Goal: Transaction & Acquisition: Purchase product/service

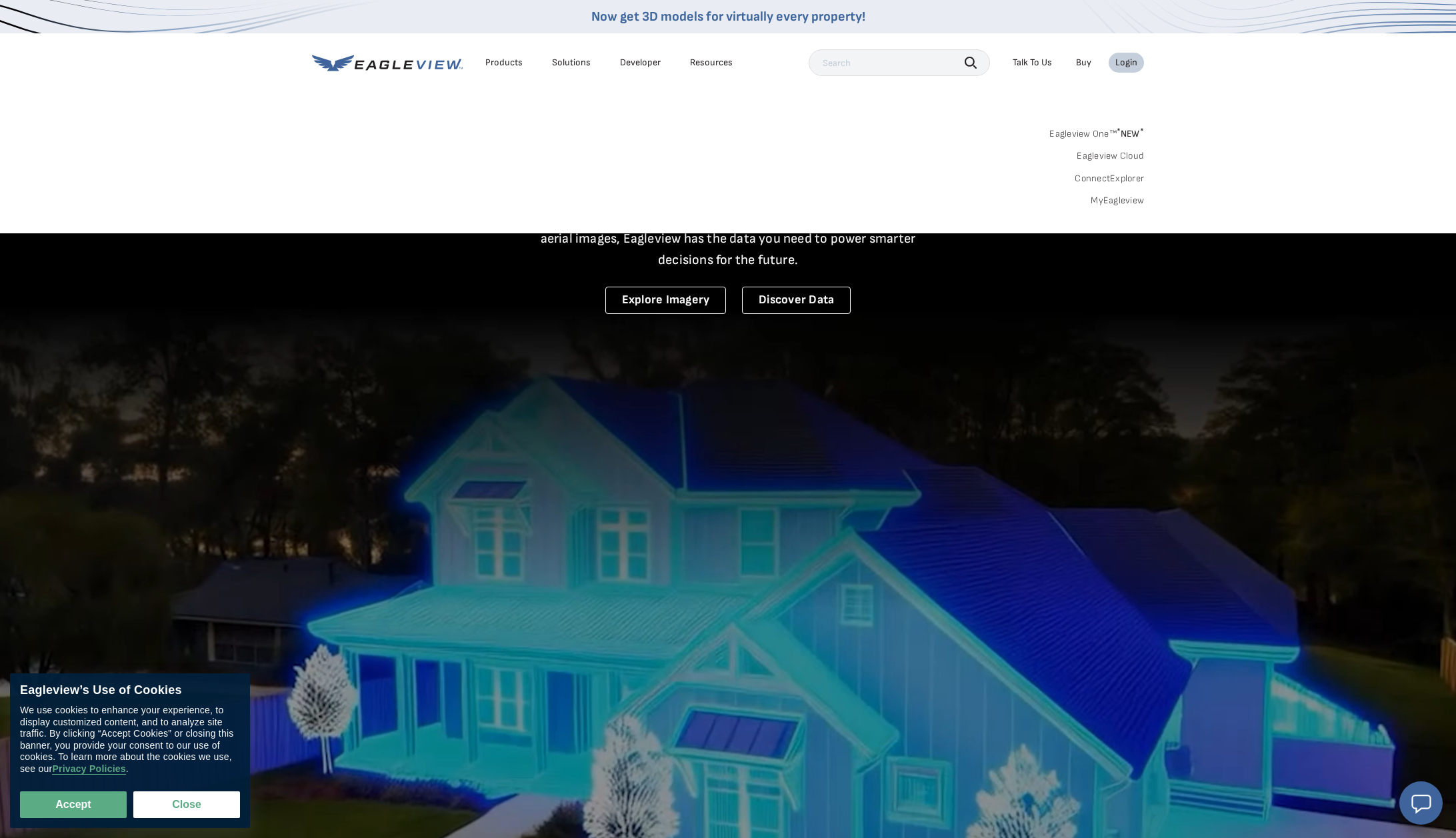
click at [1114, 198] on link "MyEagleview" at bounding box center [1117, 200] width 53 height 12
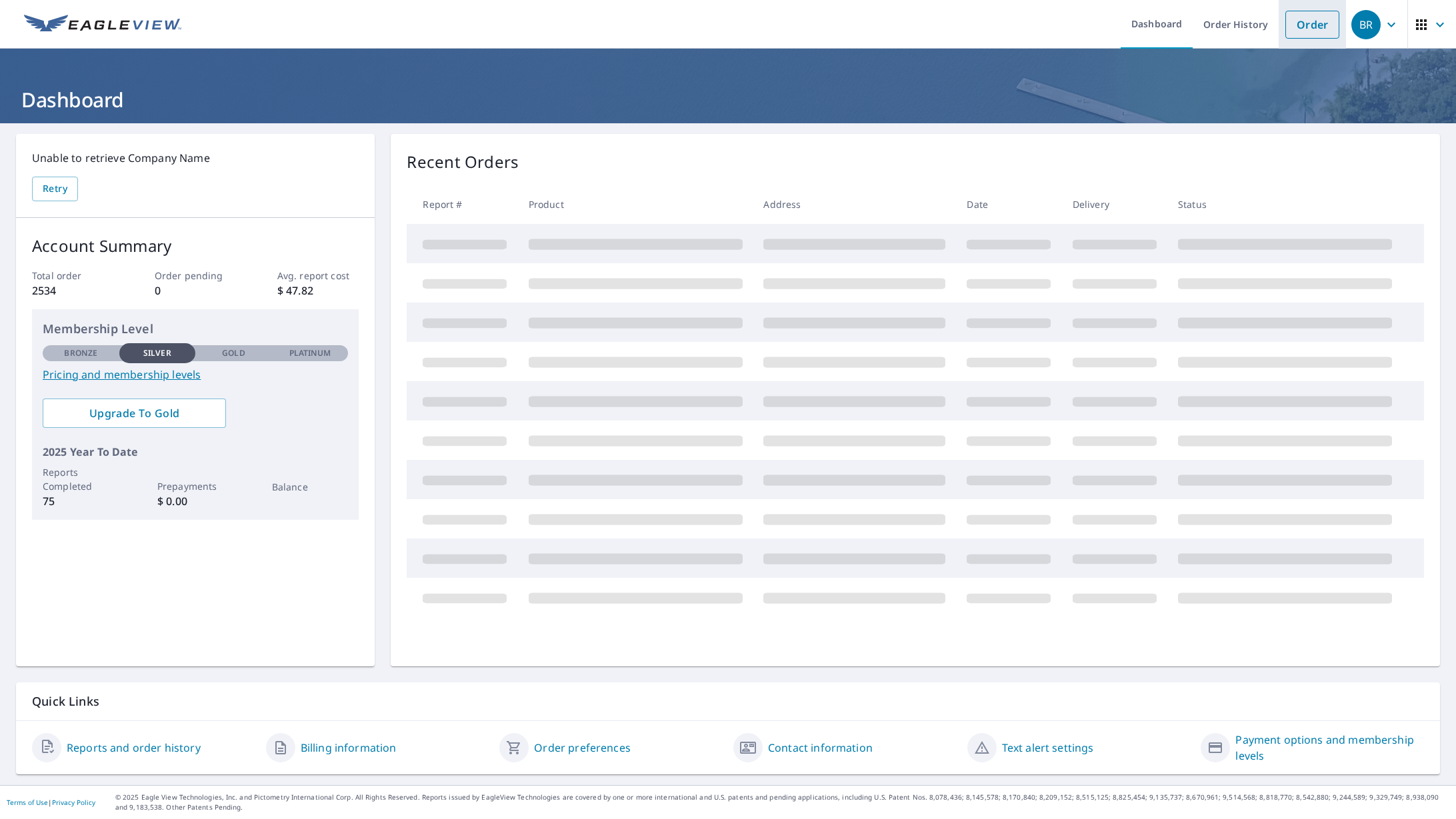
click at [1312, 24] on link "Order" at bounding box center [1312, 24] width 54 height 28
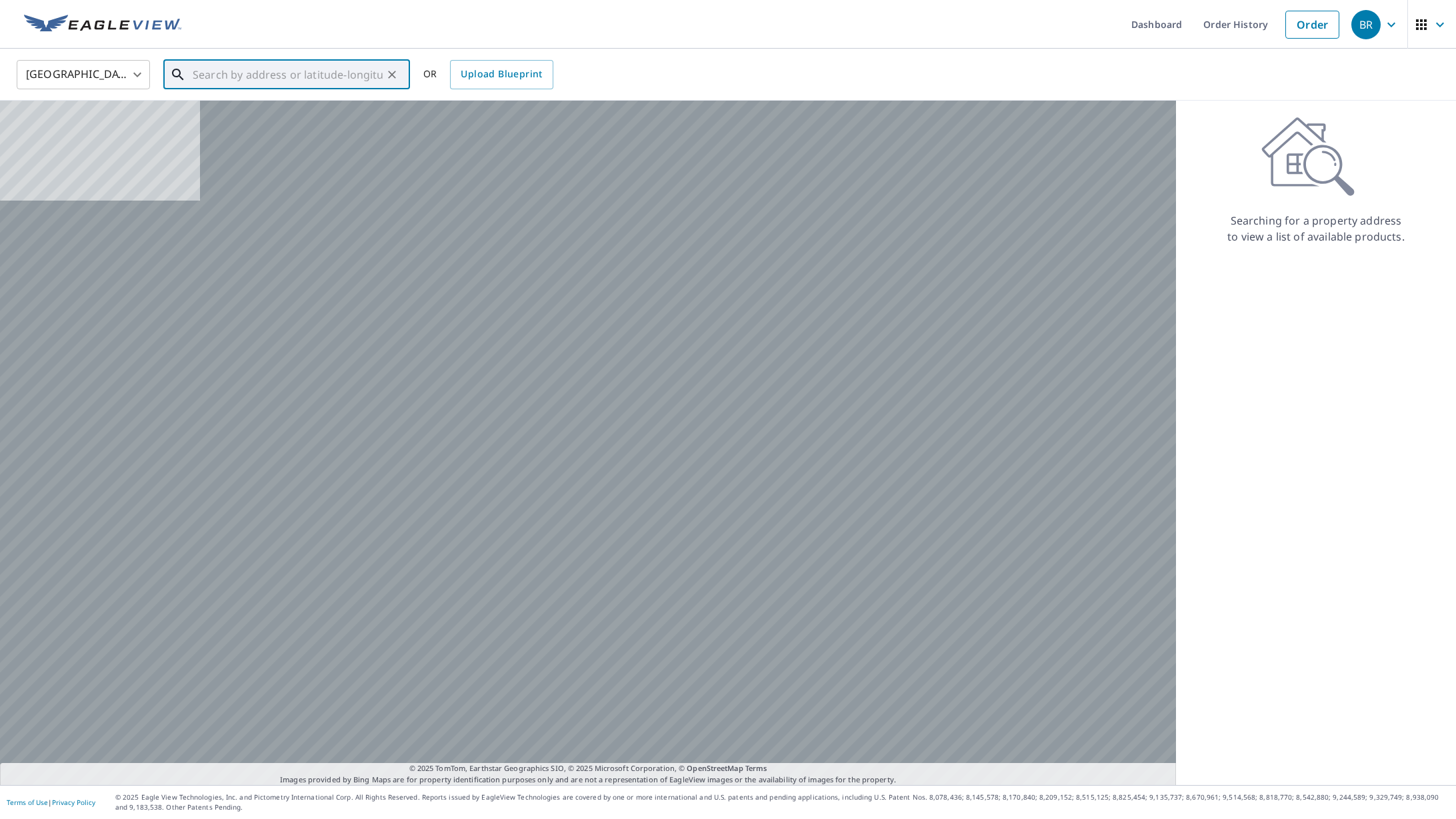
click at [215, 80] on input "text" at bounding box center [288, 74] width 190 height 38
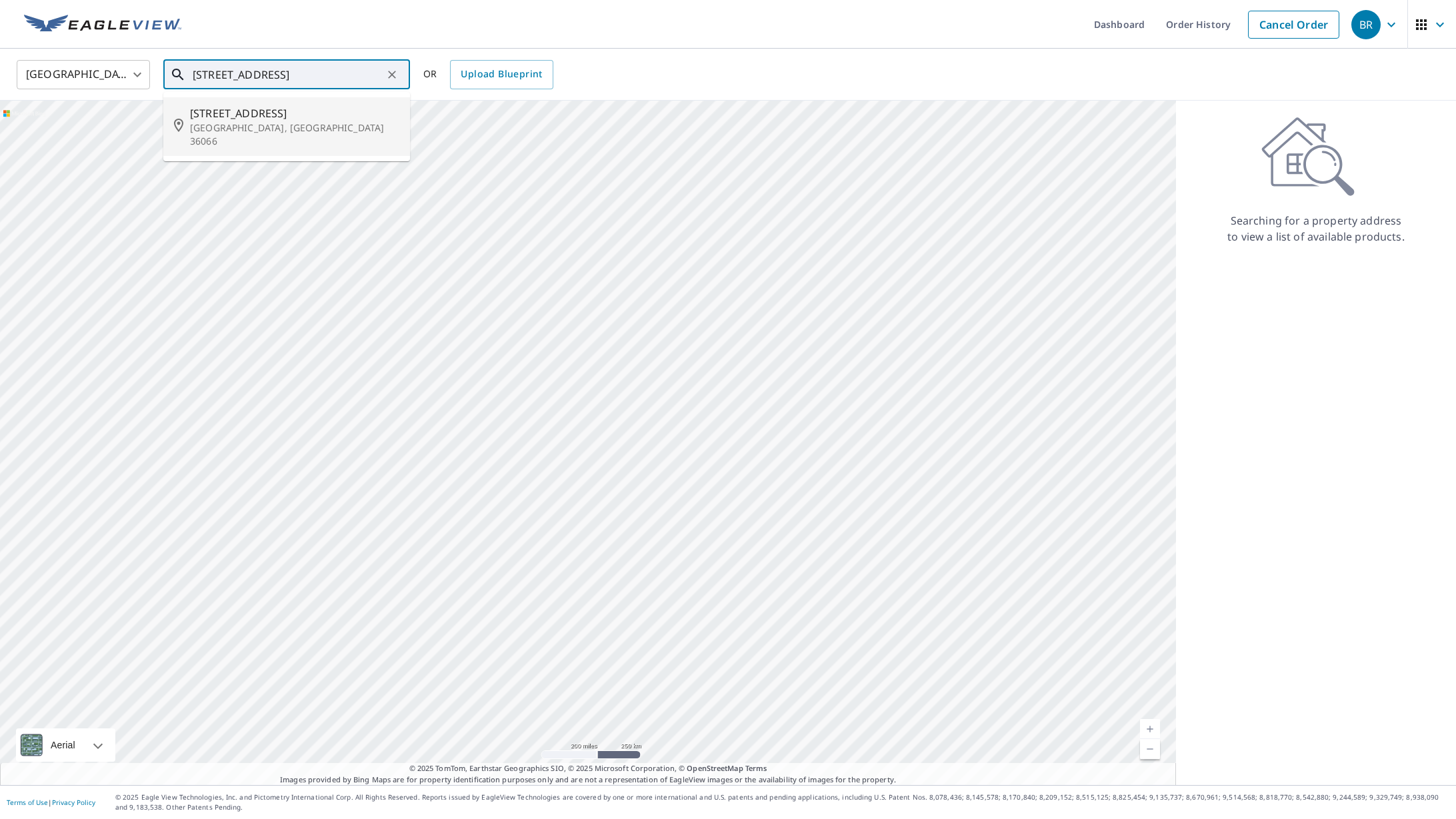
click at [224, 113] on span "1798 Fairview Ave" at bounding box center [295, 113] width 209 height 16
type input "1798 Fairview Ave Prattville, AL 36066"
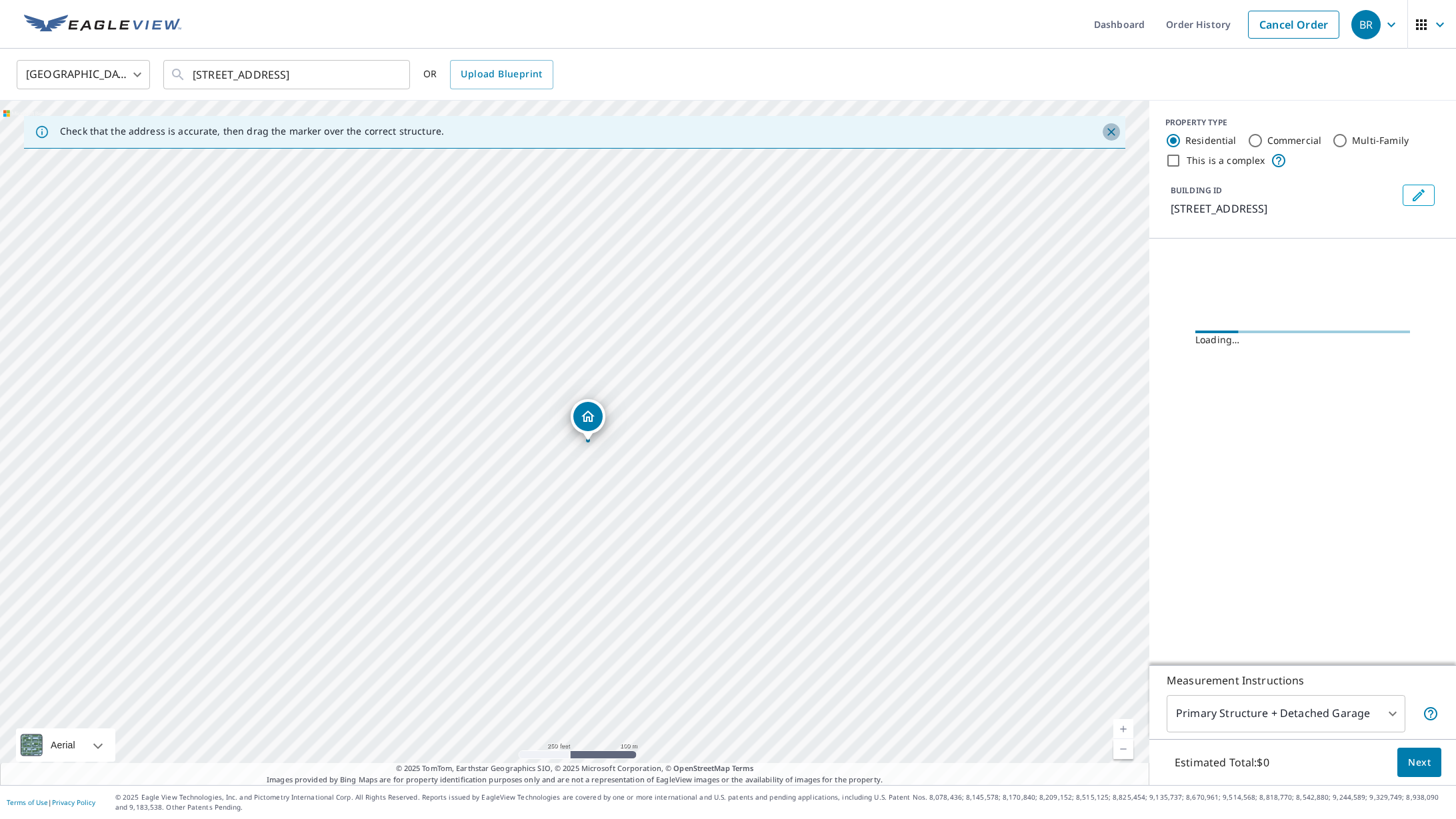
click at [1111, 130] on icon "Close" at bounding box center [1111, 132] width 13 height 13
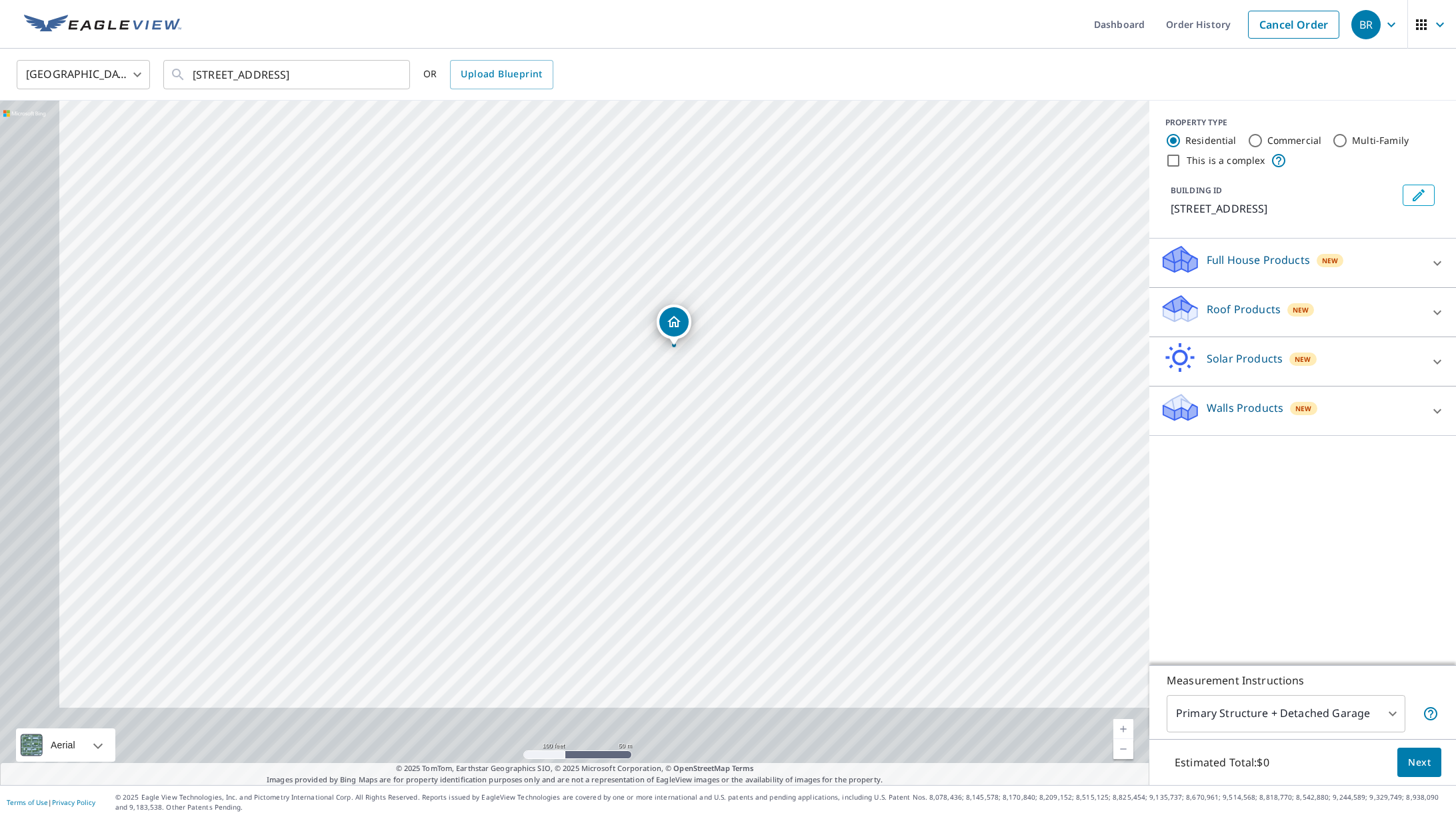
drag, startPoint x: 736, startPoint y: 382, endPoint x: 884, endPoint y: 139, distance: 284.5
click at [884, 140] on div "1798 Fairview Ave Prattville, AL 36066" at bounding box center [574, 443] width 1149 height 684
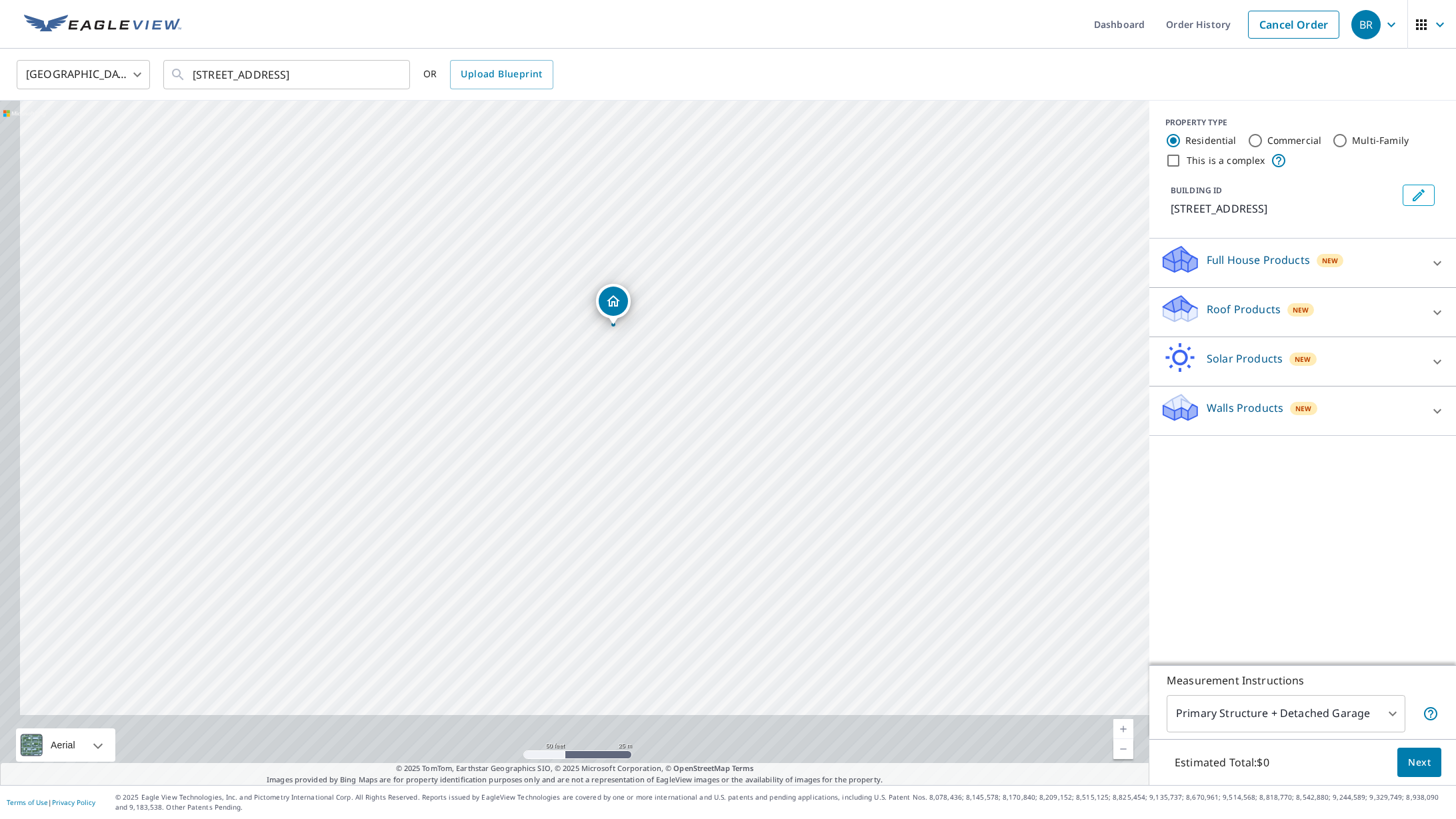
drag, startPoint x: 671, startPoint y: 380, endPoint x: 708, endPoint y: 245, distance: 140.0
click at [708, 245] on div "1798 Fairview Ave Prattville, AL 36066" at bounding box center [574, 443] width 1149 height 684
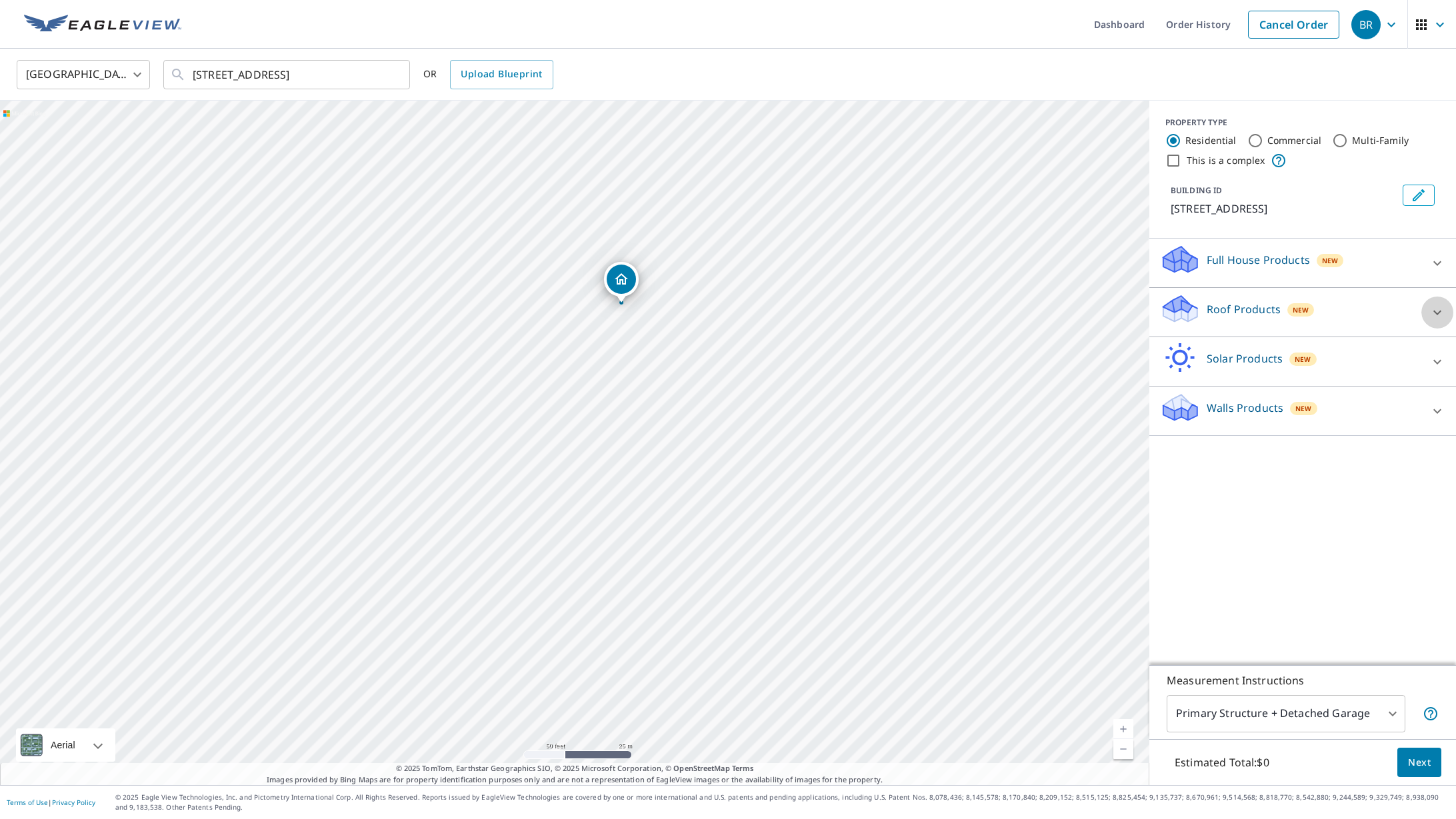
click at [1438, 310] on icon at bounding box center [1437, 313] width 16 height 16
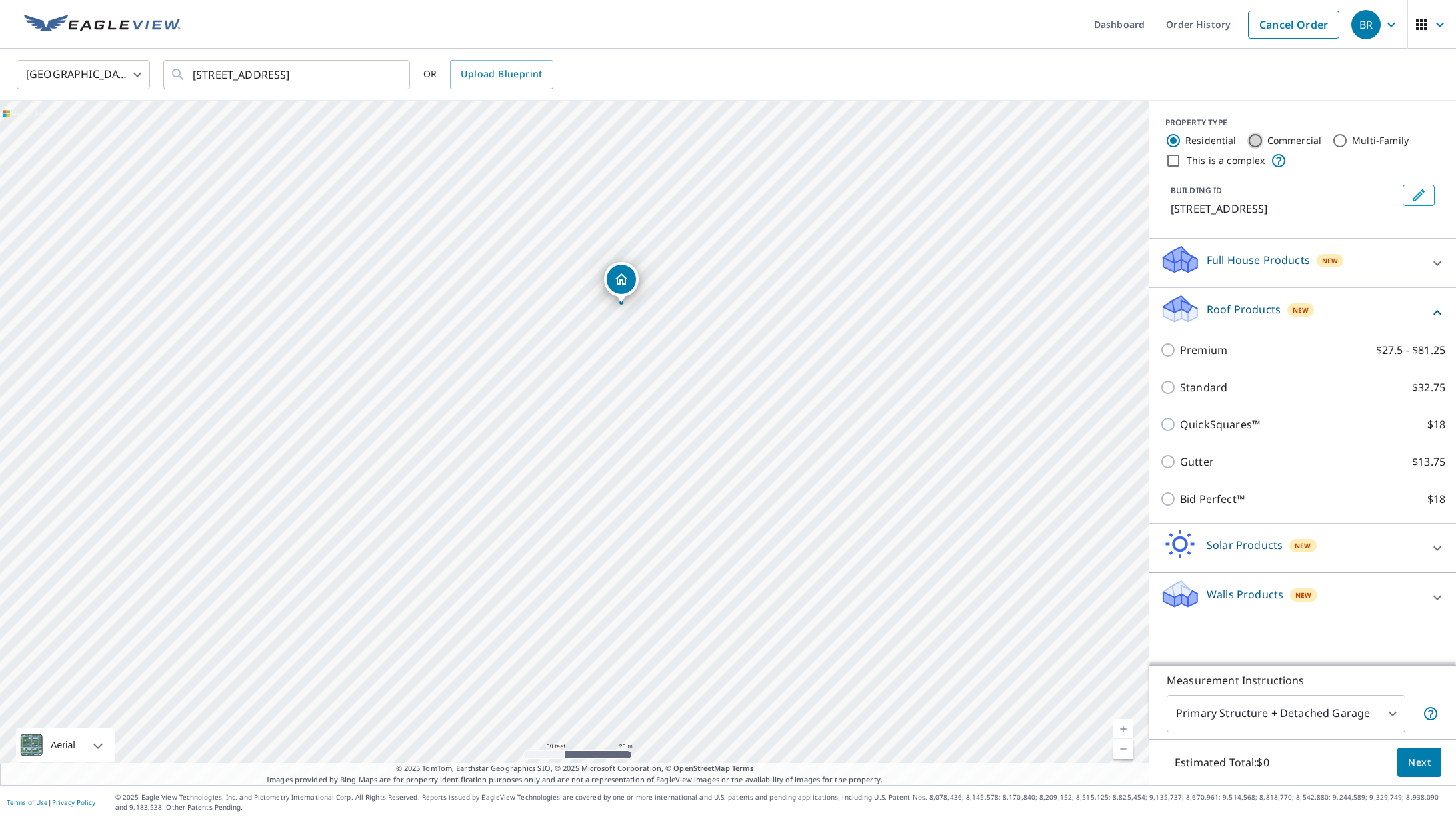
click at [1253, 138] on input "Commercial" at bounding box center [1255, 141] width 16 height 16
radio input "true"
type input "4"
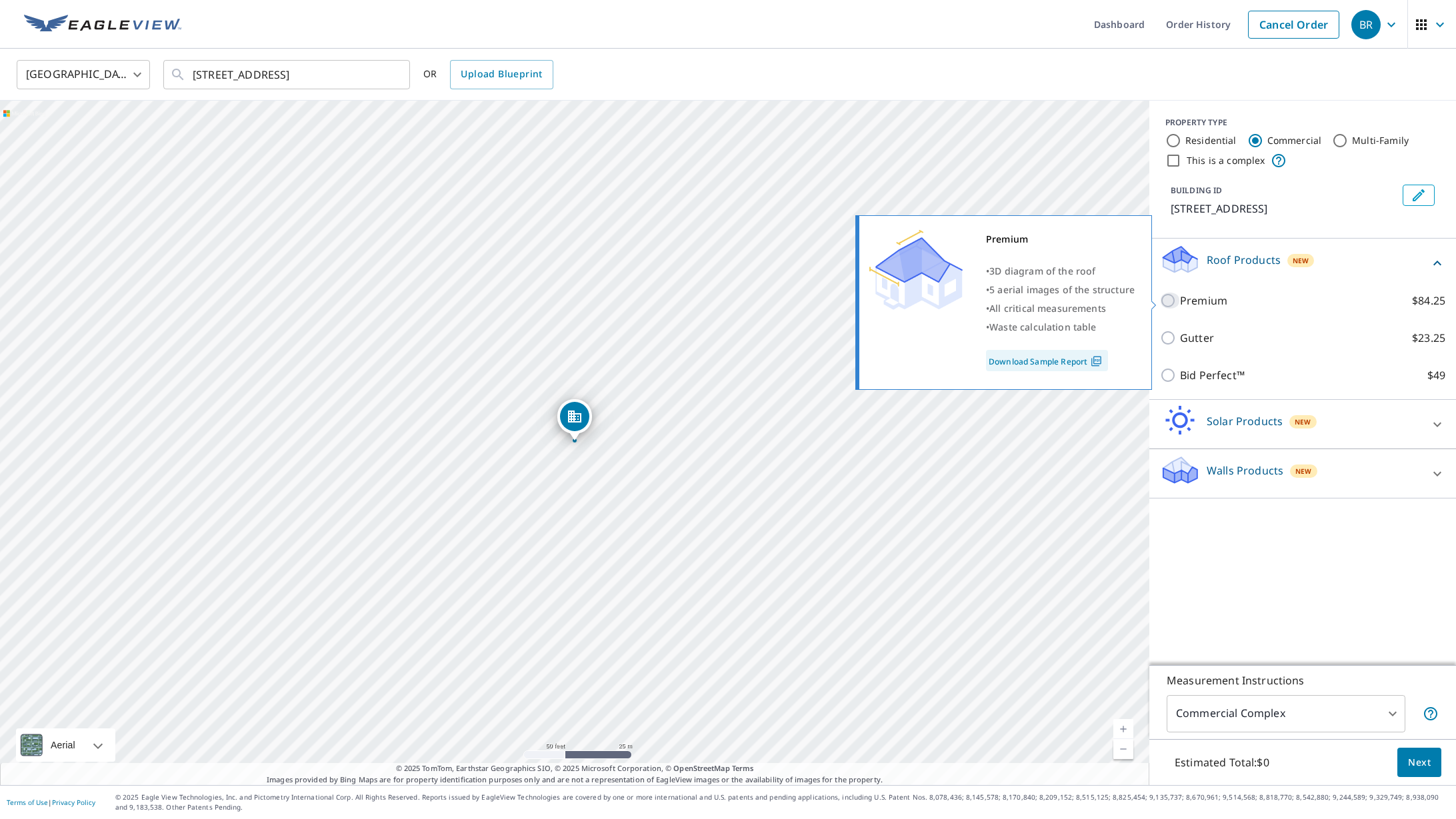
click at [1169, 299] on input "Premium $84.25" at bounding box center [1170, 300] width 20 height 16
checkbox input "true"
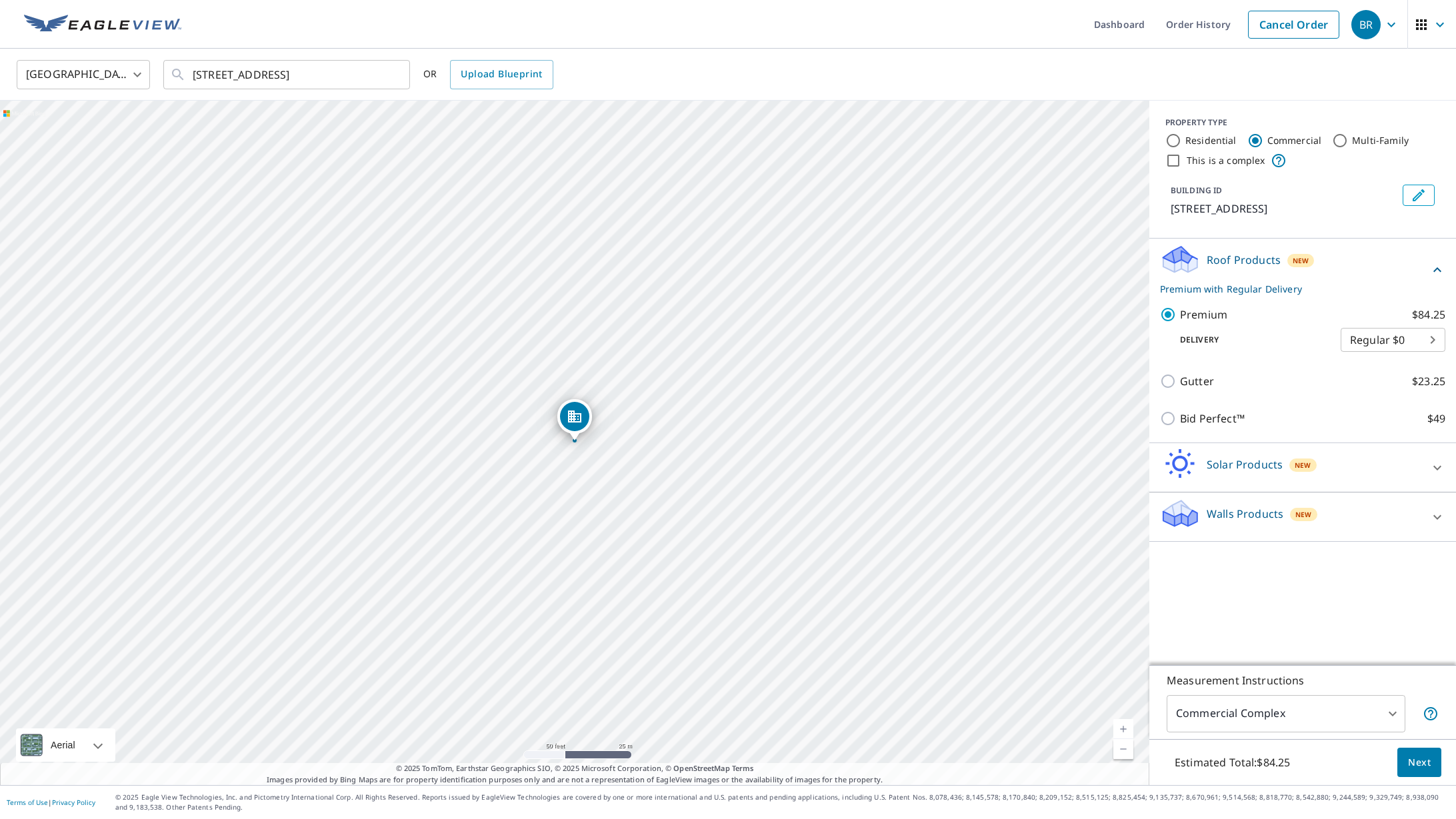
click at [1421, 762] on span "Next" at bounding box center [1418, 763] width 23 height 17
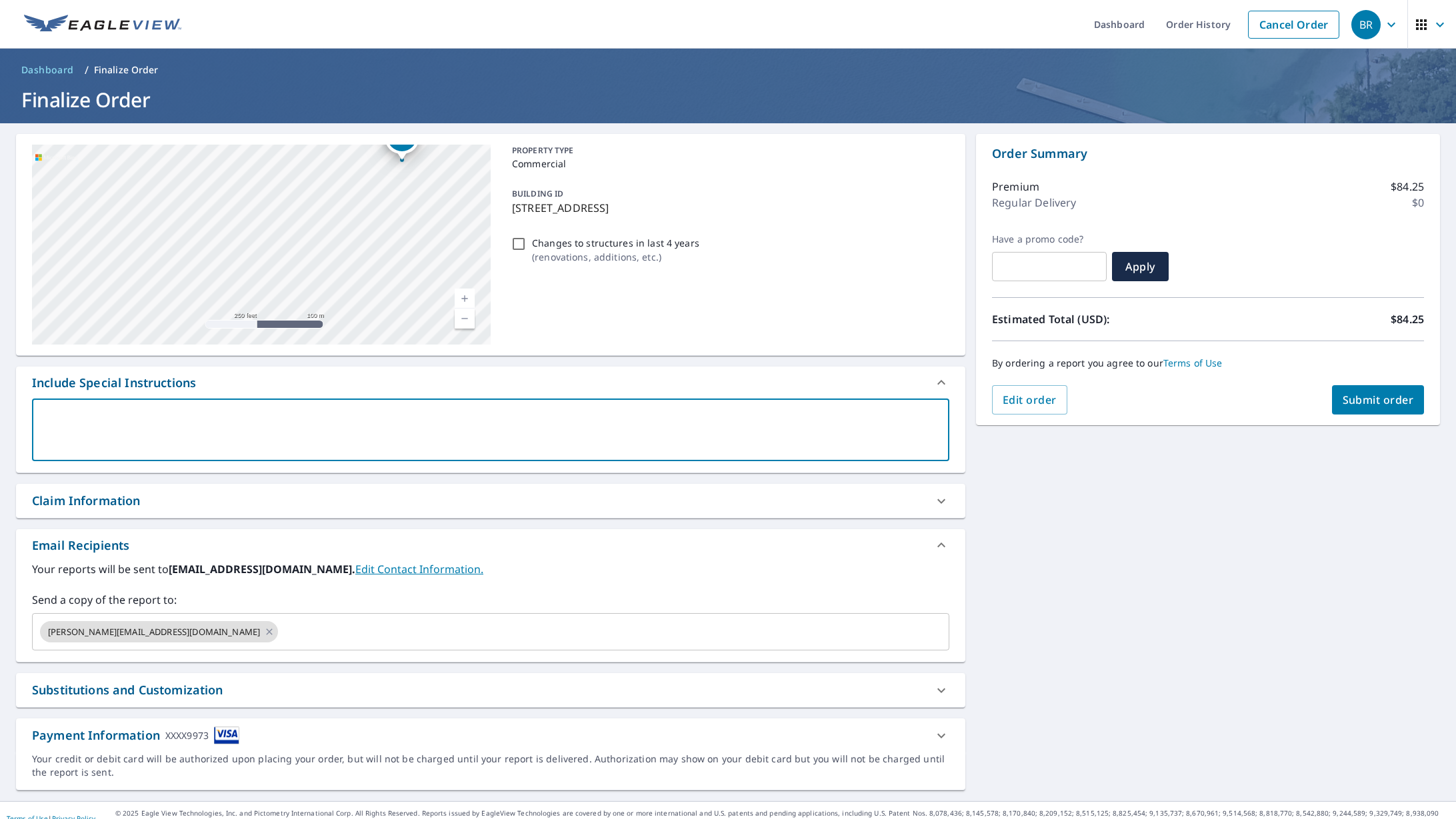
click at [68, 417] on textarea at bounding box center [490, 430] width 898 height 38
click at [94, 497] on div "Claim Information" at bounding box center [86, 501] width 109 height 18
checkbox input "true"
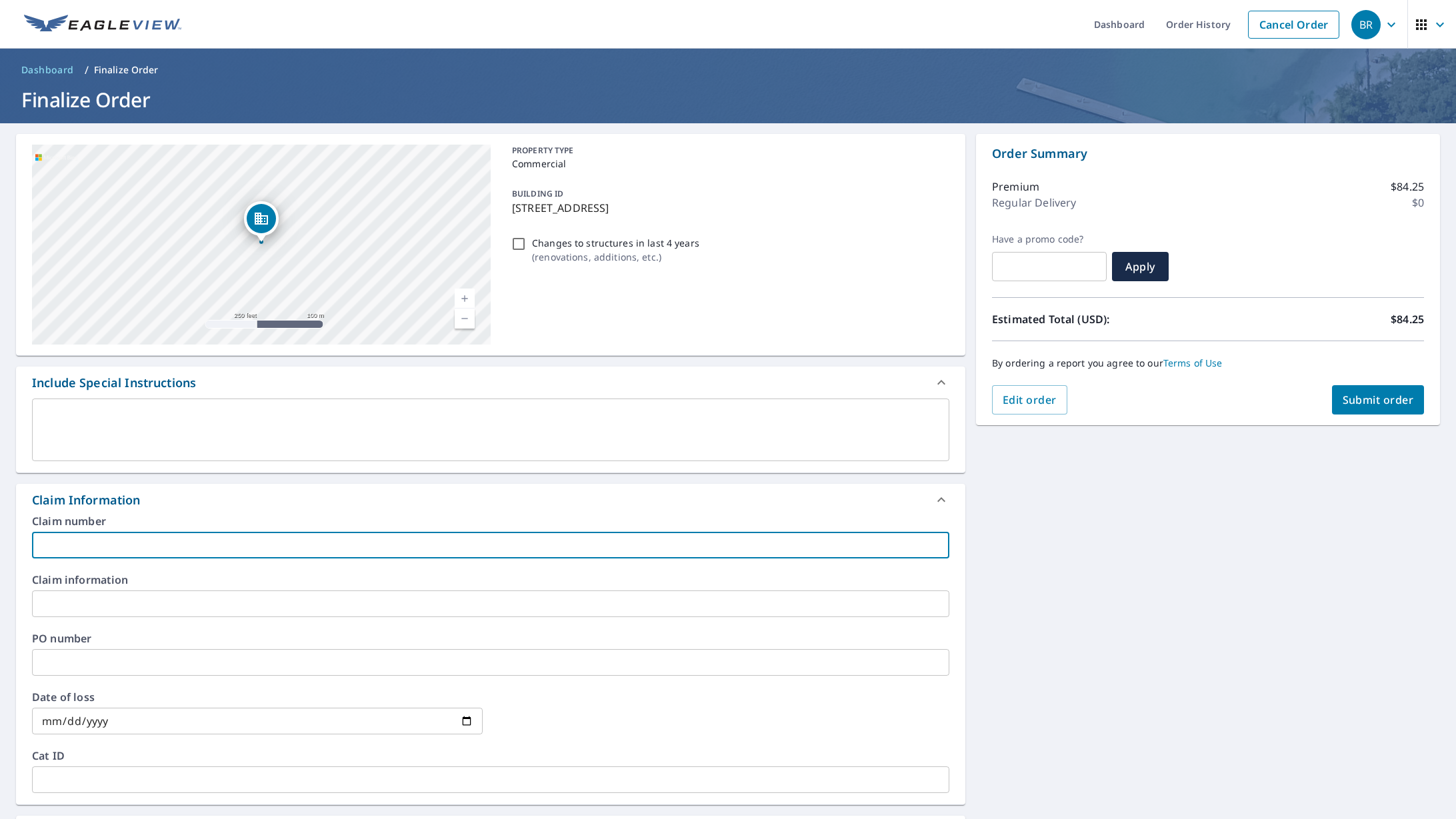
click at [49, 544] on input "text" at bounding box center [490, 545] width 917 height 27
type input "F"
checkbox input "true"
type input "Fa"
checkbox input "true"
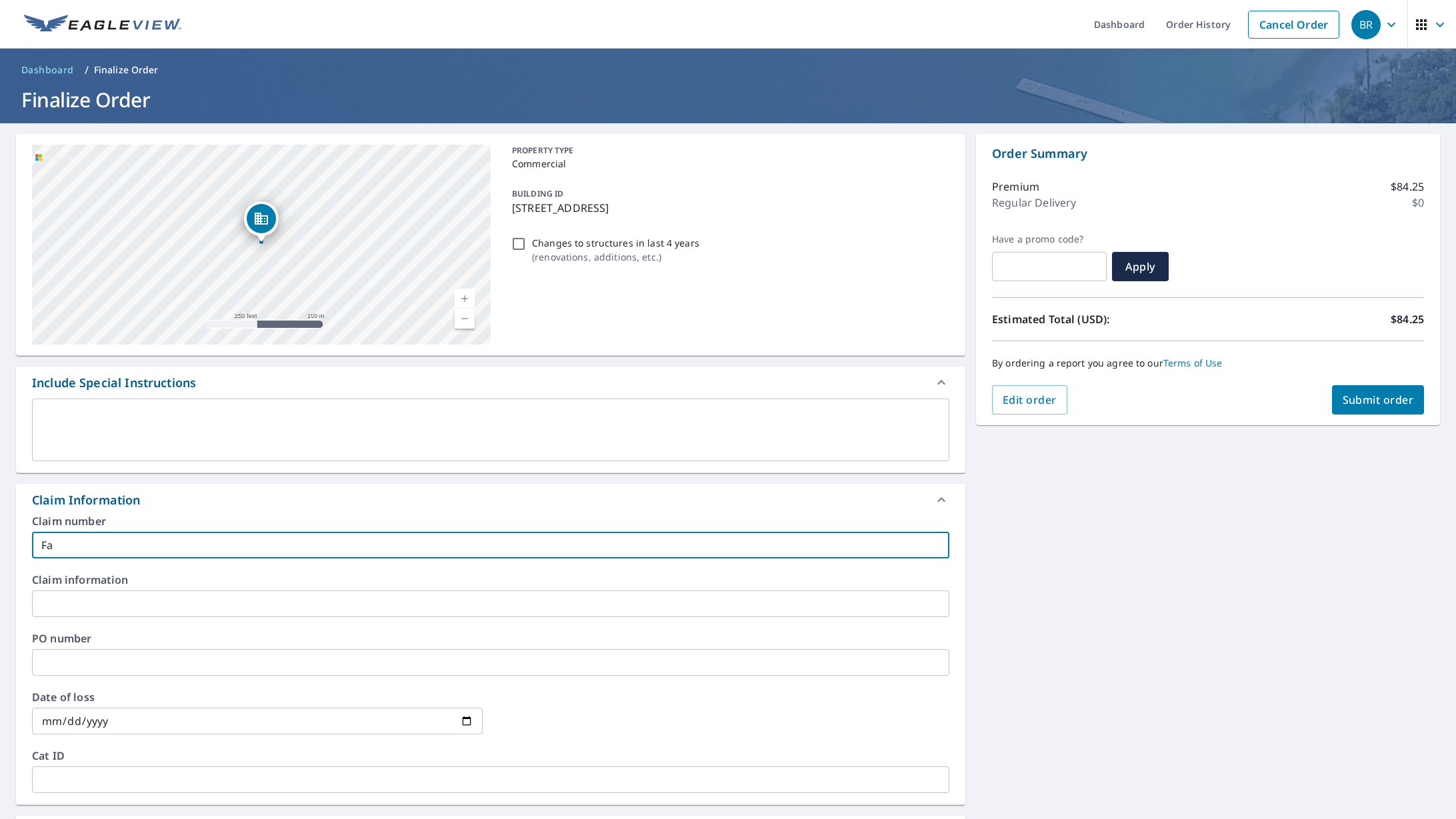
type input "Far"
checkbox input "true"
type input "Farn"
checkbox input "true"
type input "Far"
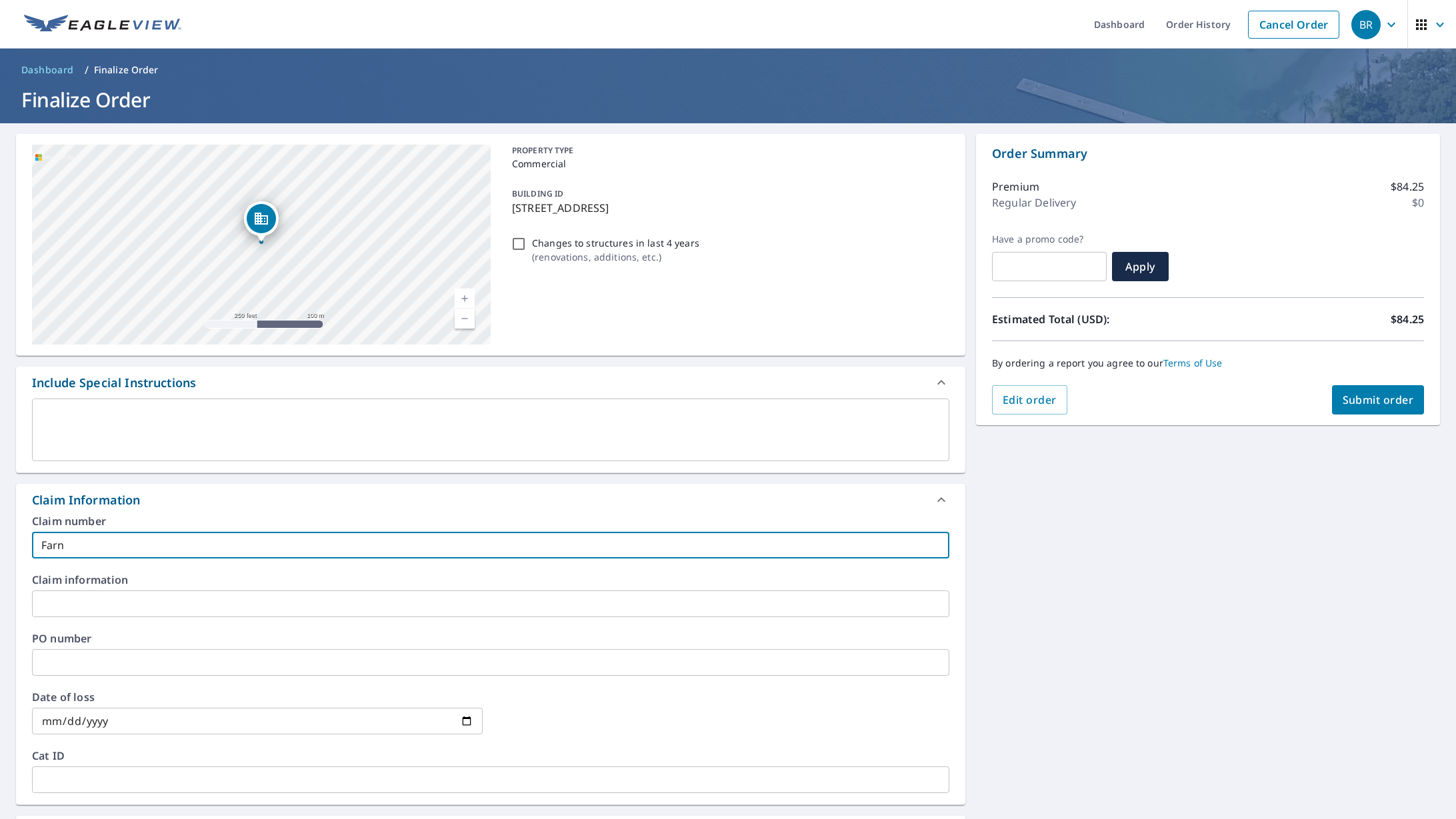
checkbox input "true"
type input "Farm"
checkbox input "true"
type input "Farm"
checkbox input "true"
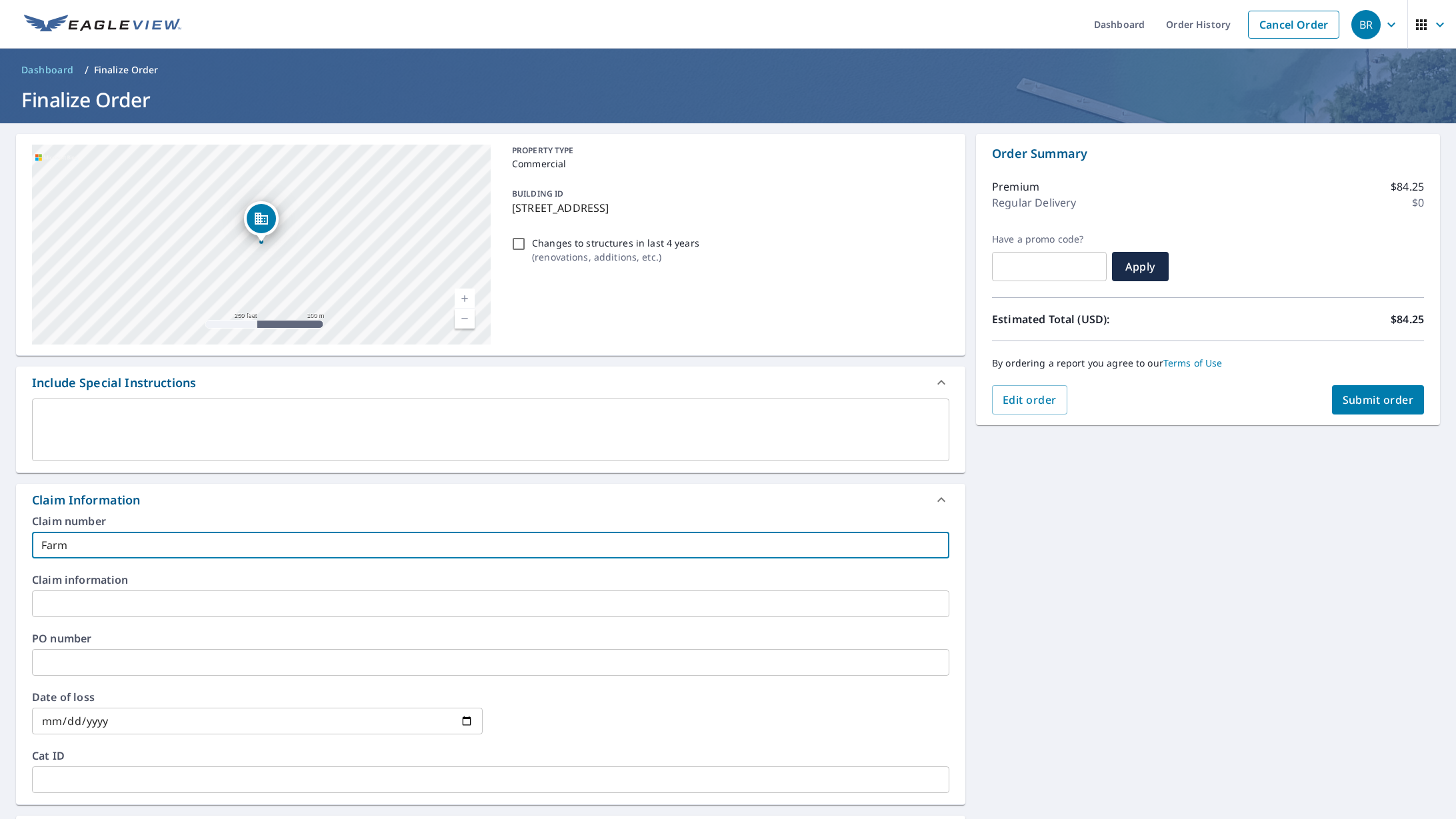
type input "Farm S"
checkbox input "true"
type input "Farm So"
checkbox input "true"
type input "Farm Sou"
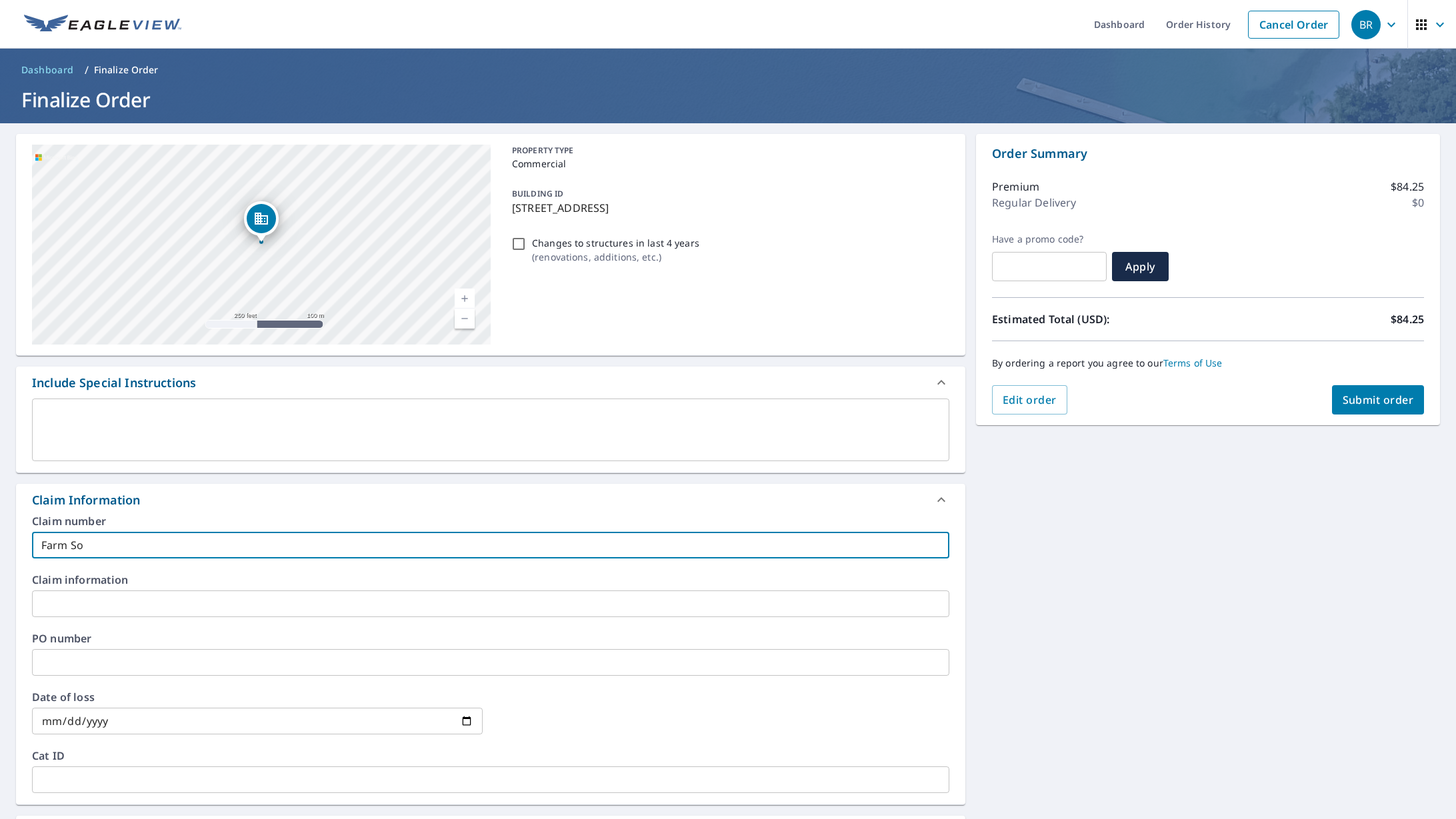
checkbox input "true"
type input "Farm Sout"
checkbox input "true"
type input "Farm South"
checkbox input "true"
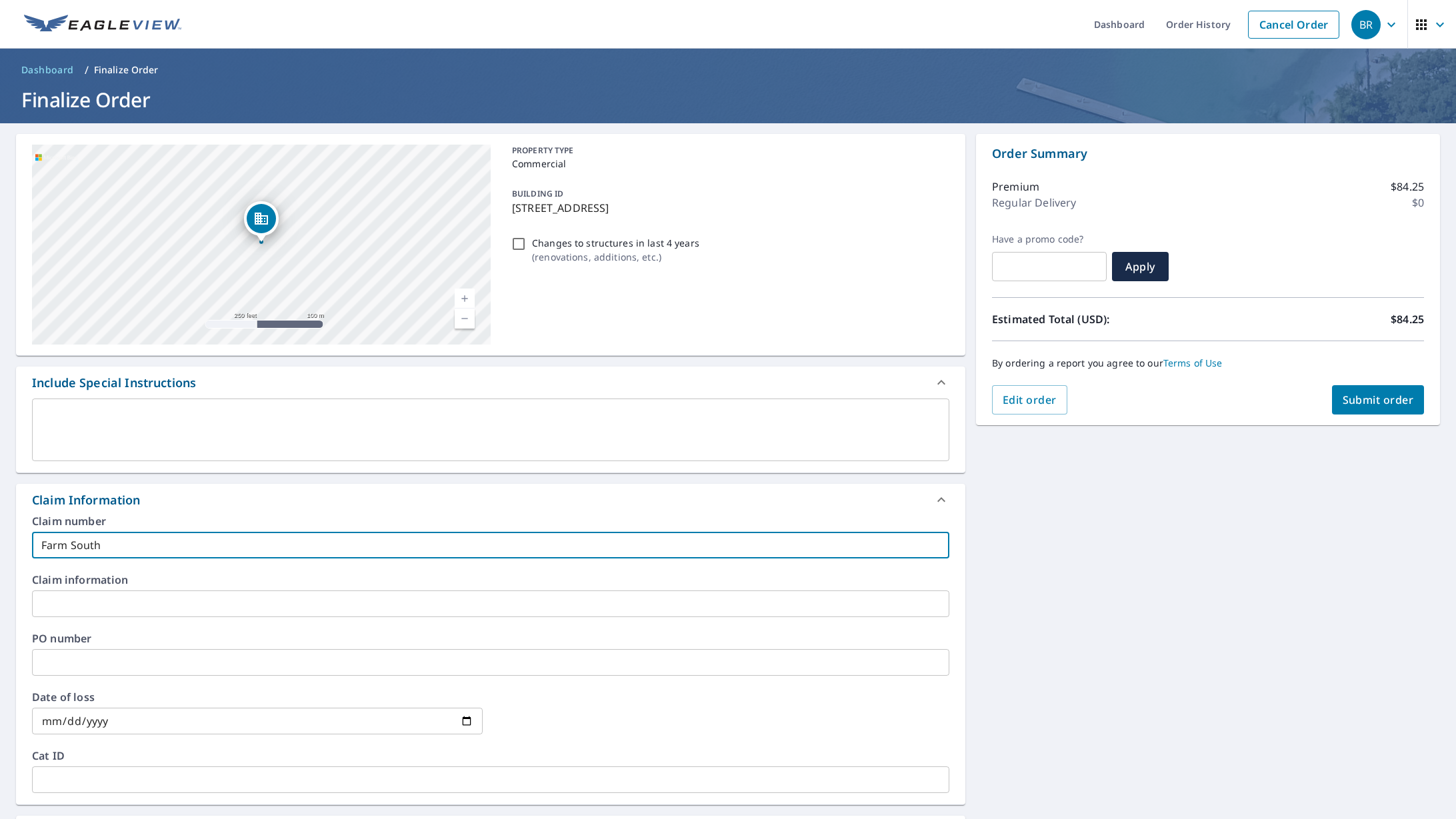
type input "Farm South"
click at [1388, 395] on span "Submit order" at bounding box center [1378, 400] width 71 height 15
checkbox input "true"
